Goal: Find contact information: Obtain details needed to contact an individual or organization

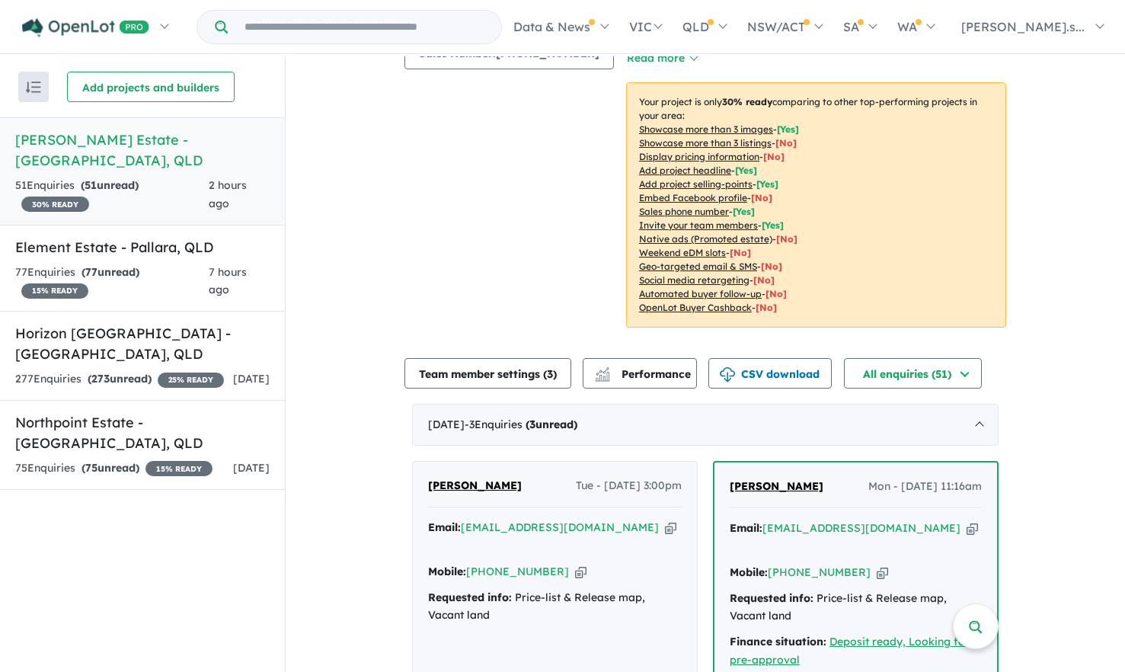
scroll to position [253, 0]
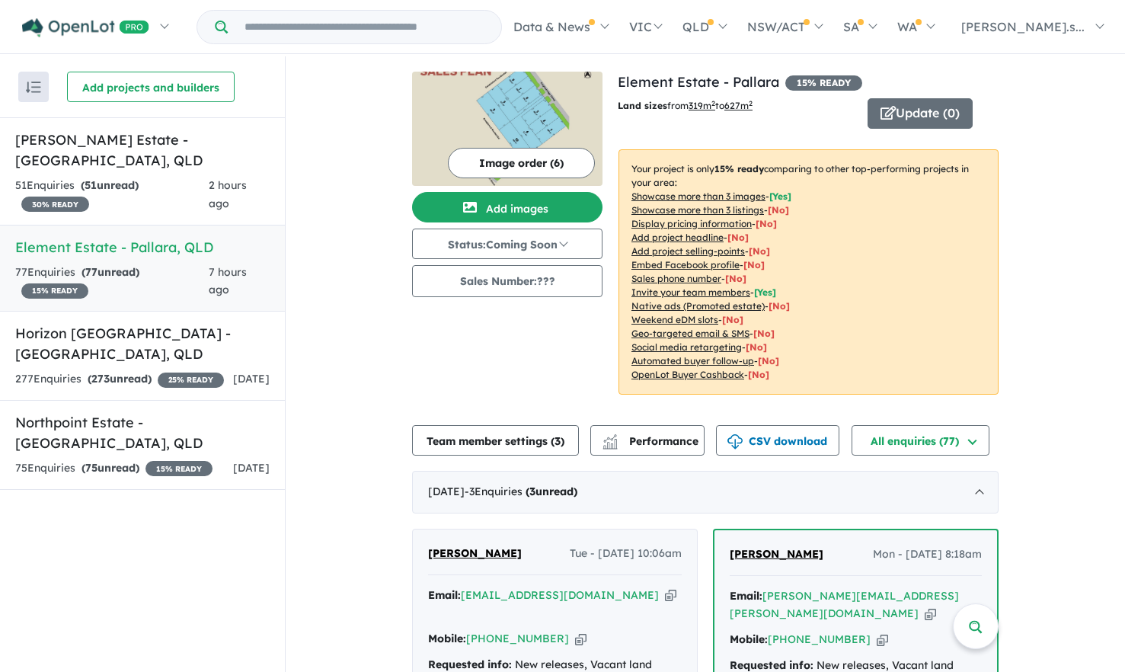
scroll to position [152, 0]
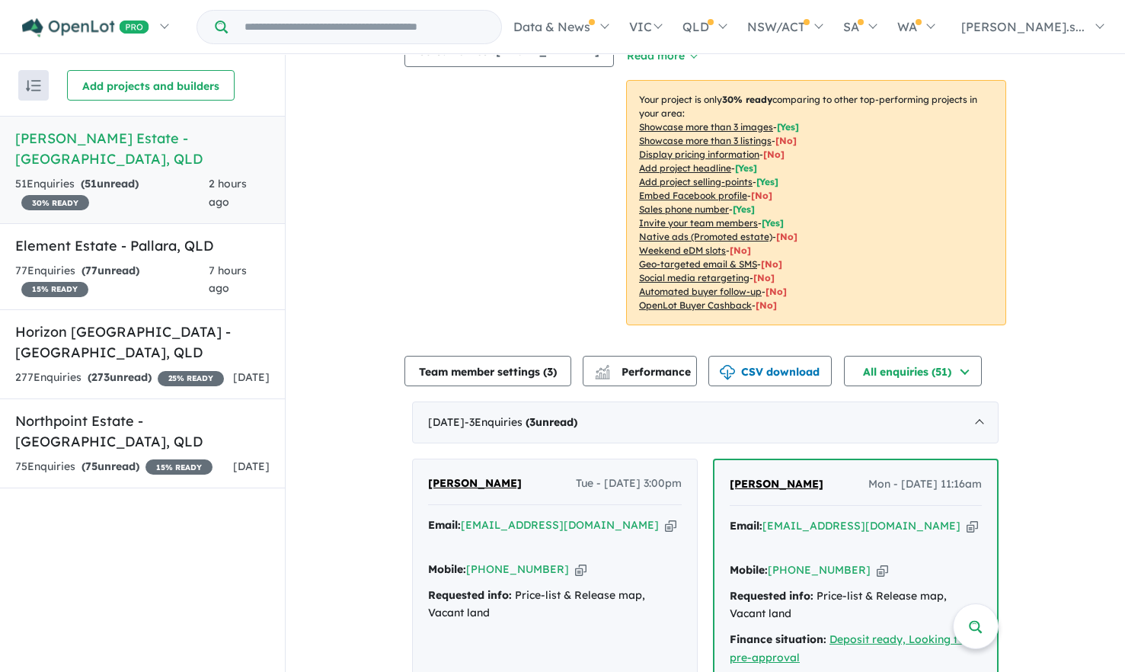
scroll to position [305, 0]
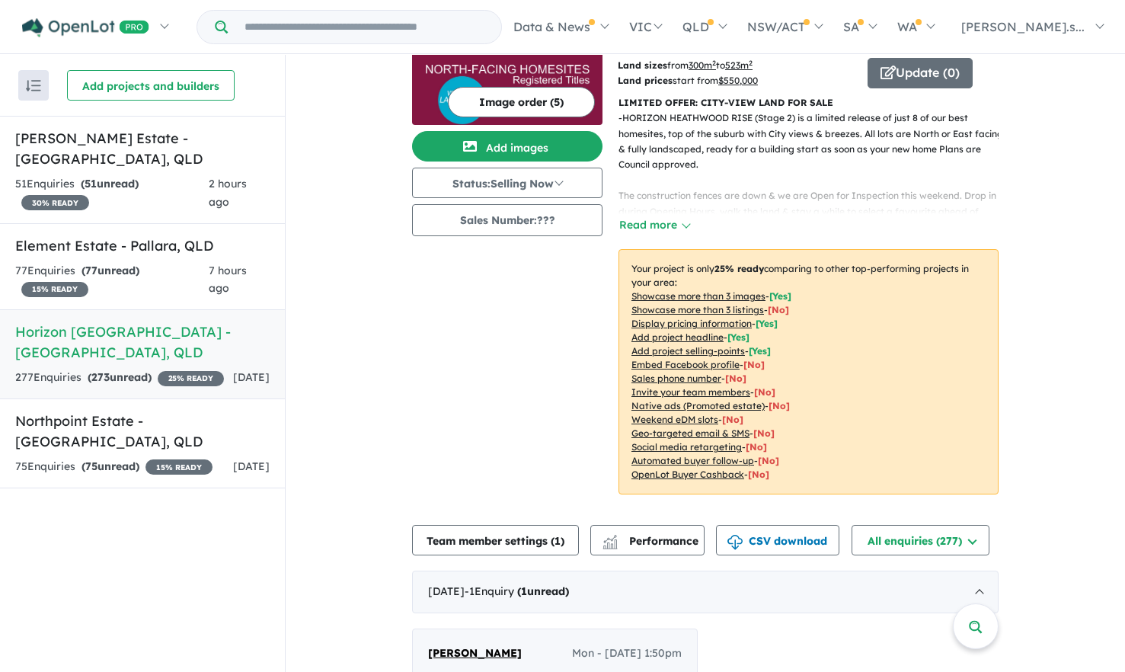
scroll to position [229, 0]
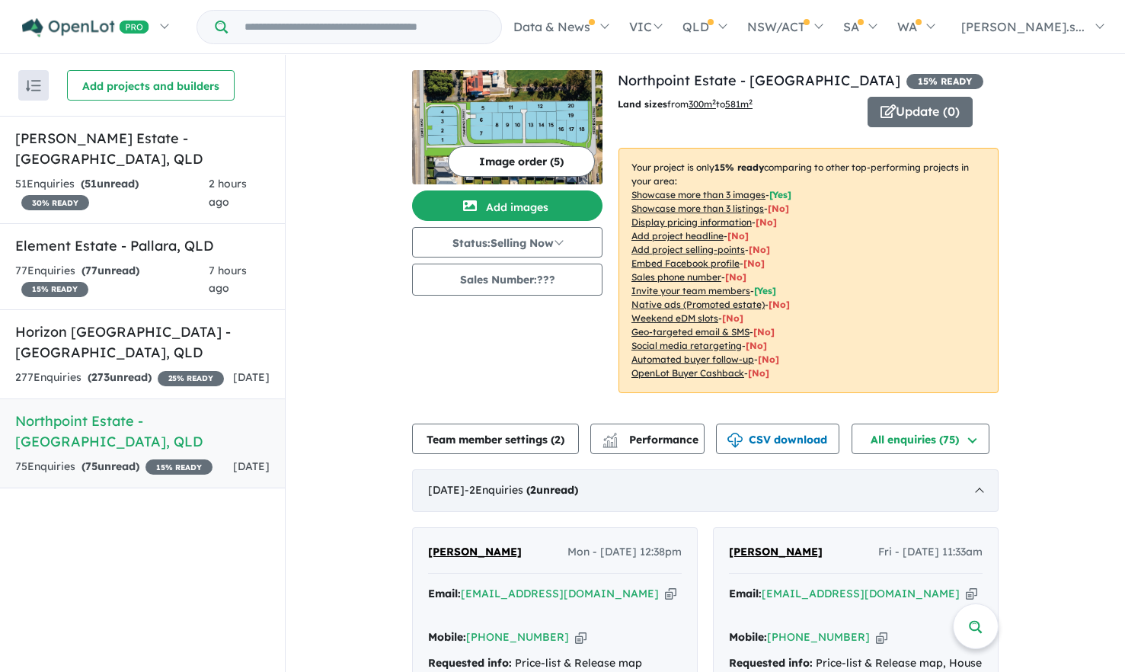
scroll to position [2, 0]
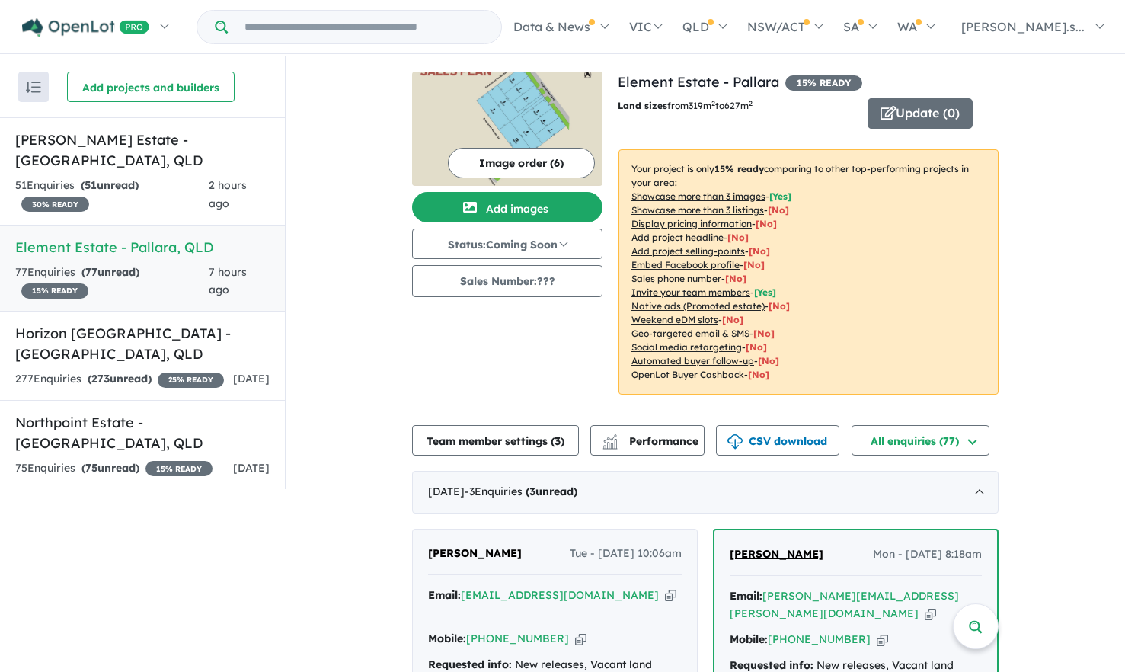
scroll to position [2, 0]
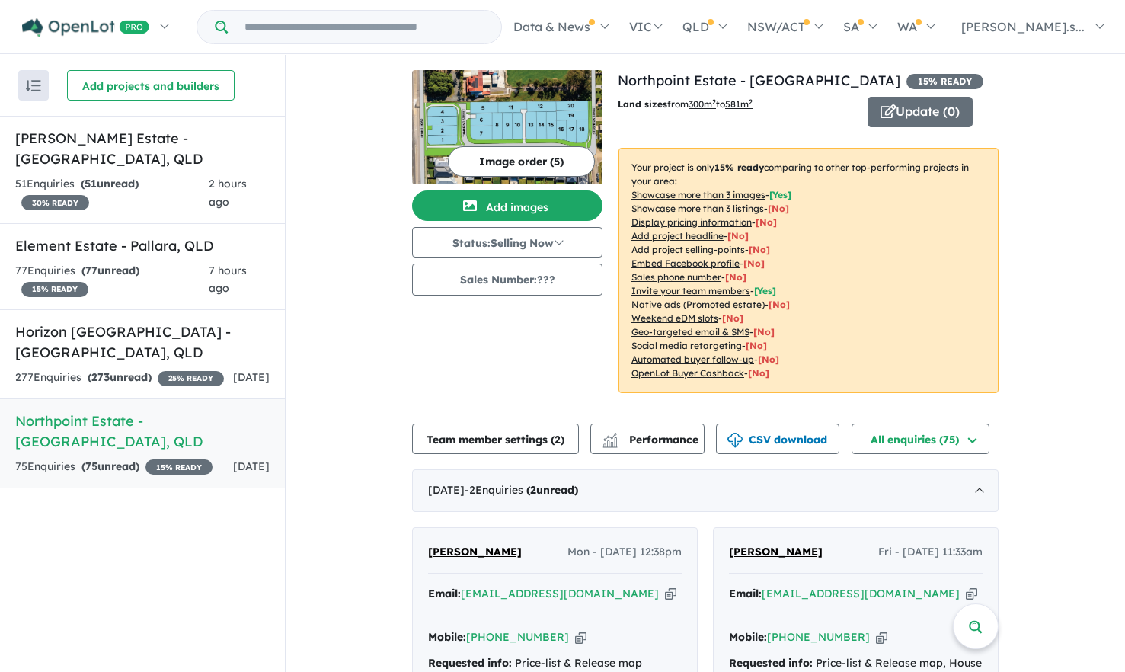
scroll to position [2, 0]
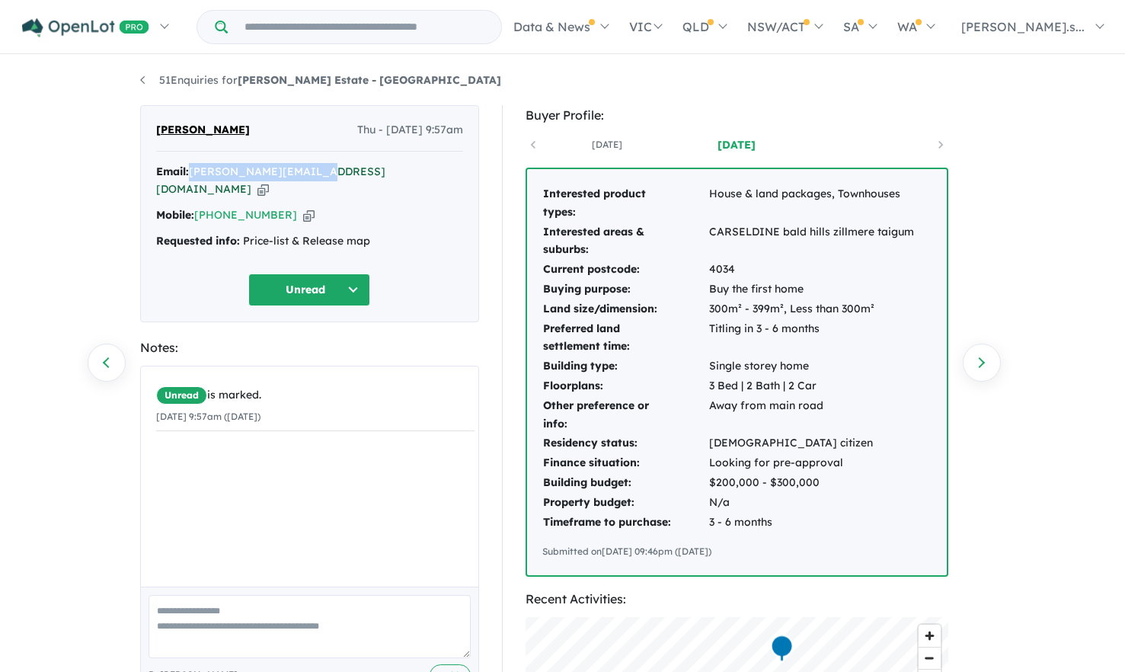
drag, startPoint x: 327, startPoint y: 171, endPoint x: 194, endPoint y: 176, distance: 133.4
click at [194, 176] on div "Email: [PERSON_NAME][EMAIL_ADDRESS][DOMAIN_NAME] Copied!" at bounding box center [309, 181] width 307 height 37
drag, startPoint x: 194, startPoint y: 176, endPoint x: 200, endPoint y: 168, distance: 10.3
copy a%20Elliot%20Grove%20Estate%20-%20Carseldine"] "[PERSON_NAME][EMAIL_ADDRESS][DOMAIN_NAME]"
click at [290, 158] on div "[PERSON_NAME] yek Thu - [DATE] 9:57am Email: [PERSON_NAME][EMAIL_ADDRESS][DOMAI…" at bounding box center [309, 213] width 339 height 217
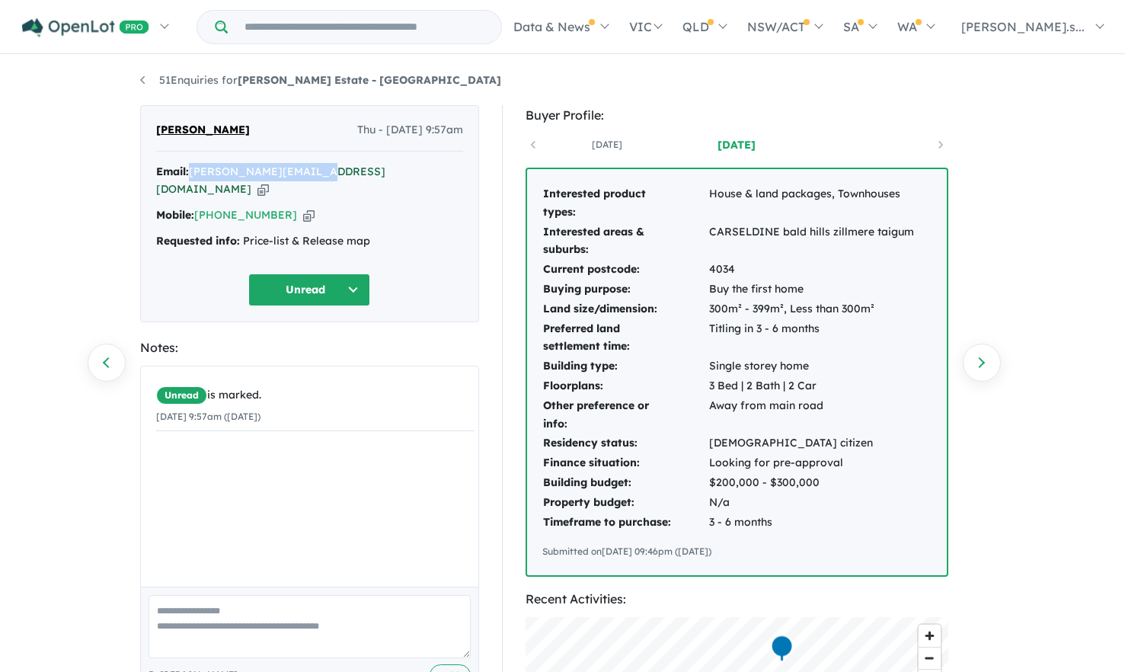
drag, startPoint x: 188, startPoint y: 168, endPoint x: 325, endPoint y: 173, distance: 136.5
click at [325, 173] on div "Email: [PERSON_NAME][EMAIL_ADDRESS][DOMAIN_NAME] Copied!" at bounding box center [309, 181] width 307 height 37
drag, startPoint x: 325, startPoint y: 173, endPoint x: 302, endPoint y: 171, distance: 23.0
copy div "[PERSON_NAME][EMAIL_ADDRESS][DOMAIN_NAME]"
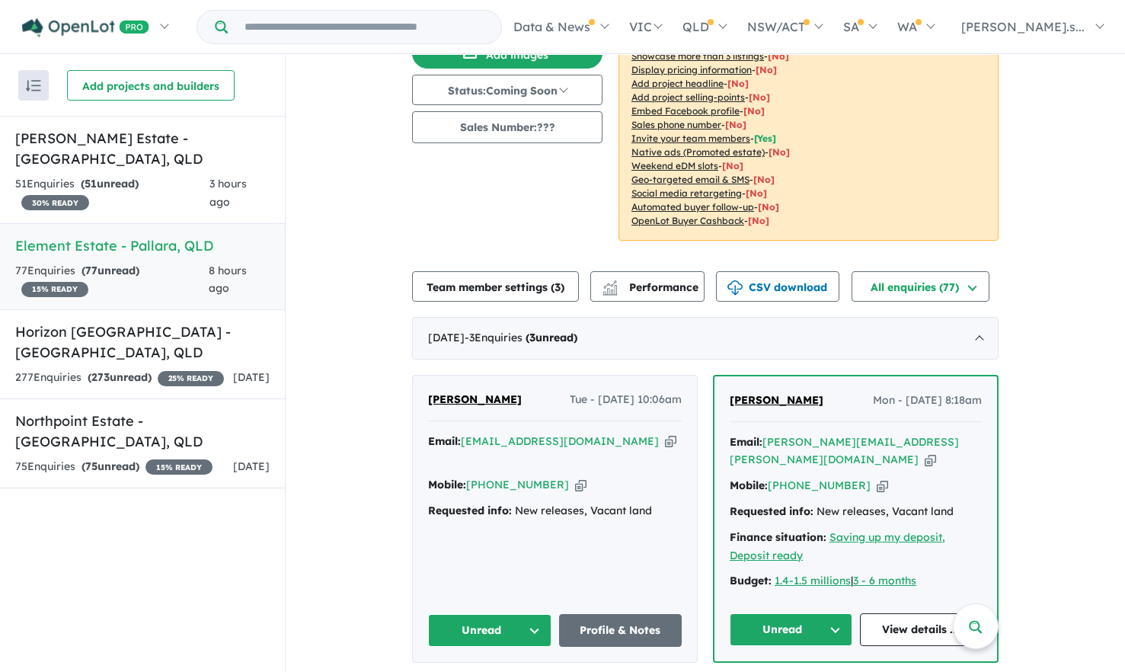
scroll to position [457, 0]
